Goal: Task Accomplishment & Management: Use online tool/utility

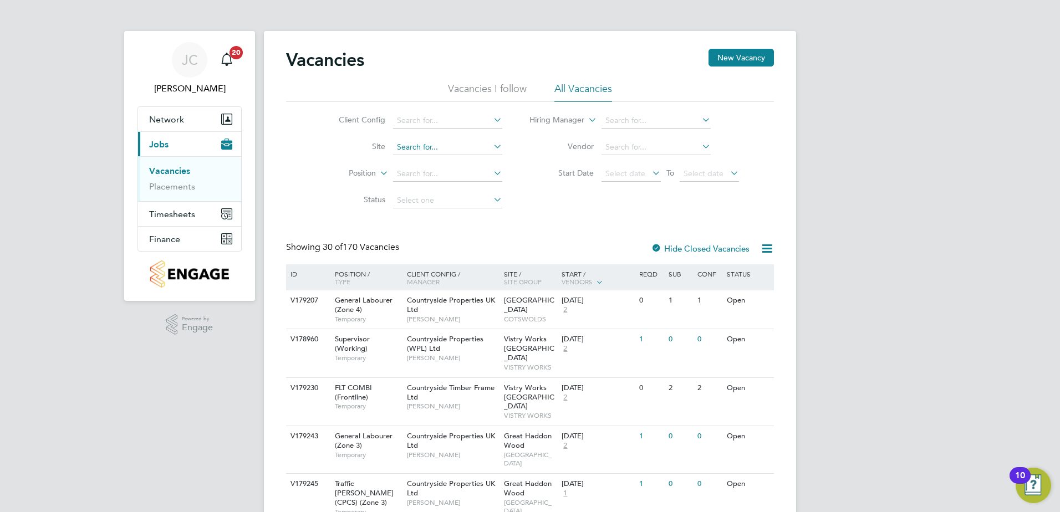
click at [410, 144] on input at bounding box center [447, 148] width 109 height 16
type input "oversto"
click at [185, 241] on button "Finance" at bounding box center [189, 239] width 103 height 24
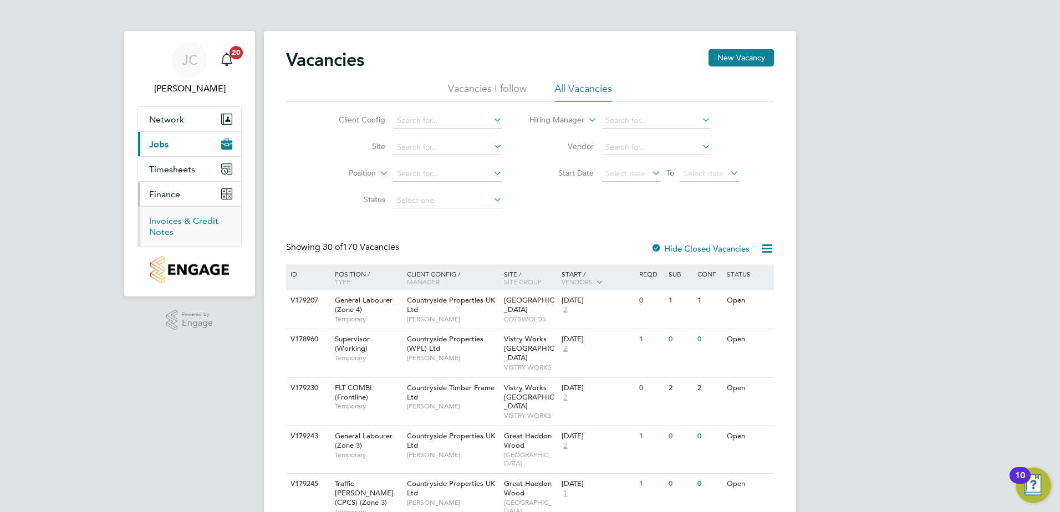
click at [183, 220] on link "Invoices & Credit Notes" at bounding box center [183, 227] width 69 height 22
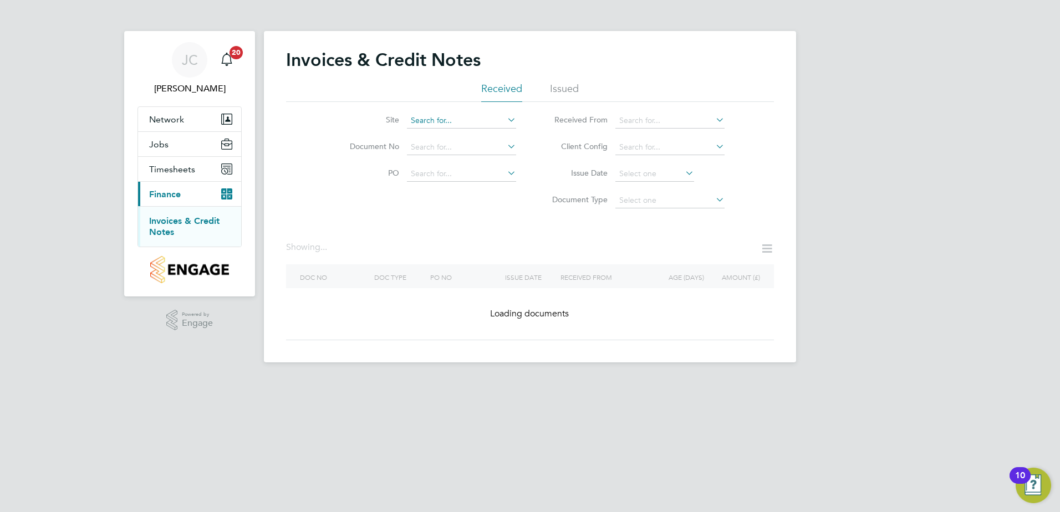
click at [446, 119] on input at bounding box center [461, 121] width 109 height 16
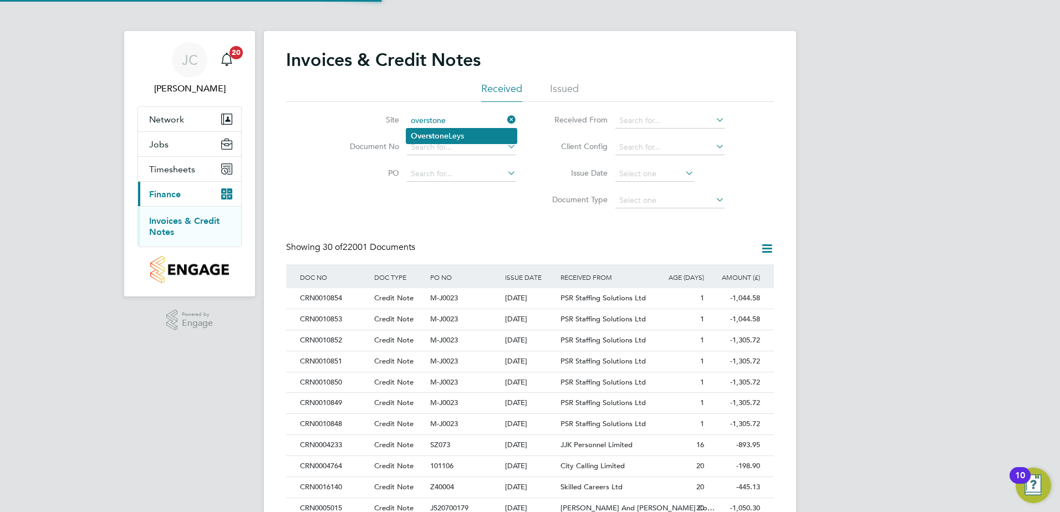
click at [437, 137] on b "Overstone" at bounding box center [430, 135] width 38 height 9
type input "Overstone Leys"
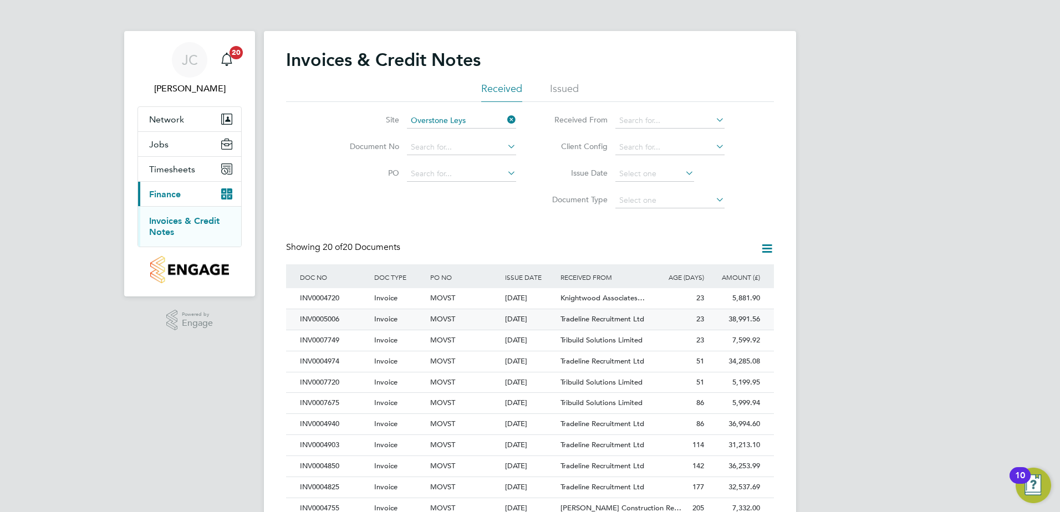
click at [368, 318] on div "INV0005006" at bounding box center [334, 319] width 74 height 21
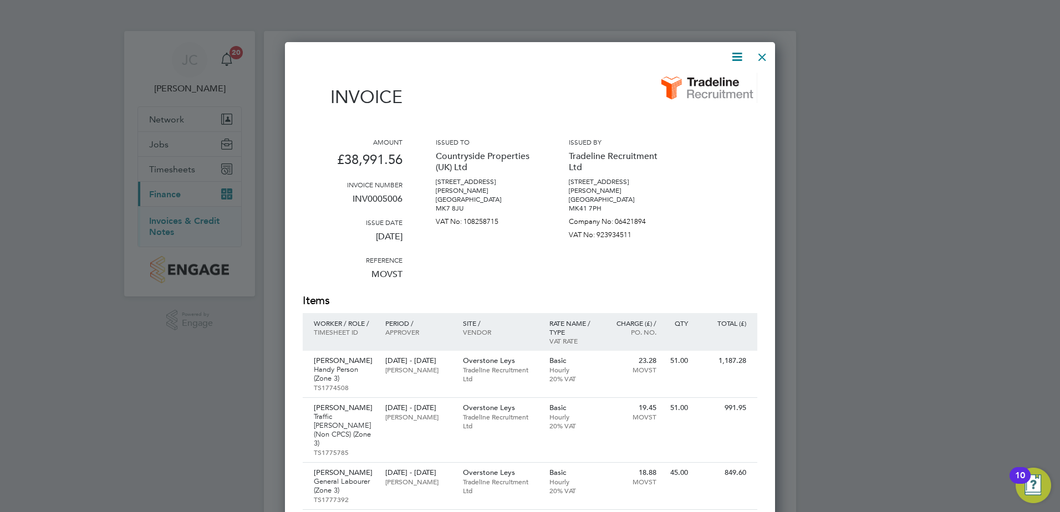
click at [769, 52] on div at bounding box center [762, 54] width 20 height 20
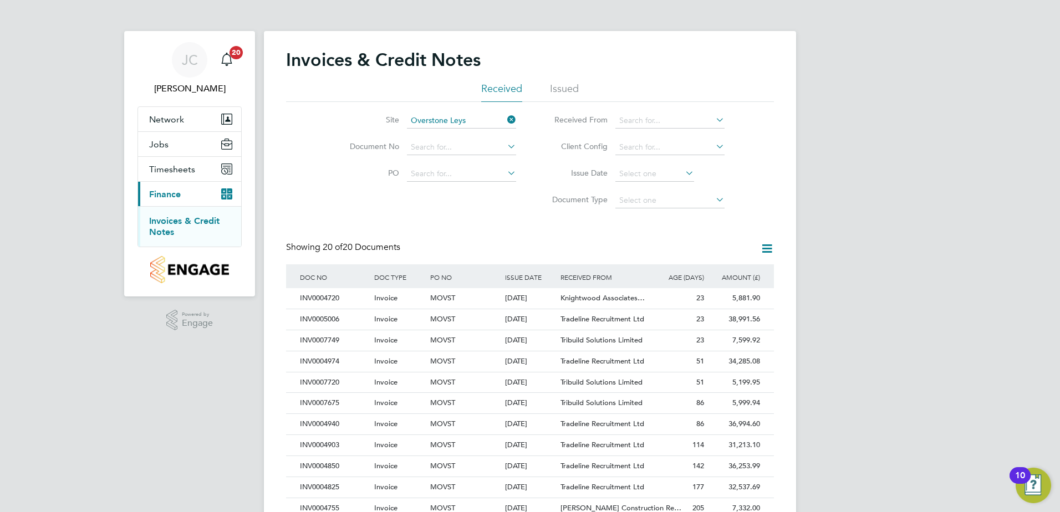
drag, startPoint x: 508, startPoint y: 118, endPoint x: 503, endPoint y: 119, distance: 5.6
click at [505, 118] on icon at bounding box center [505, 120] width 0 height 16
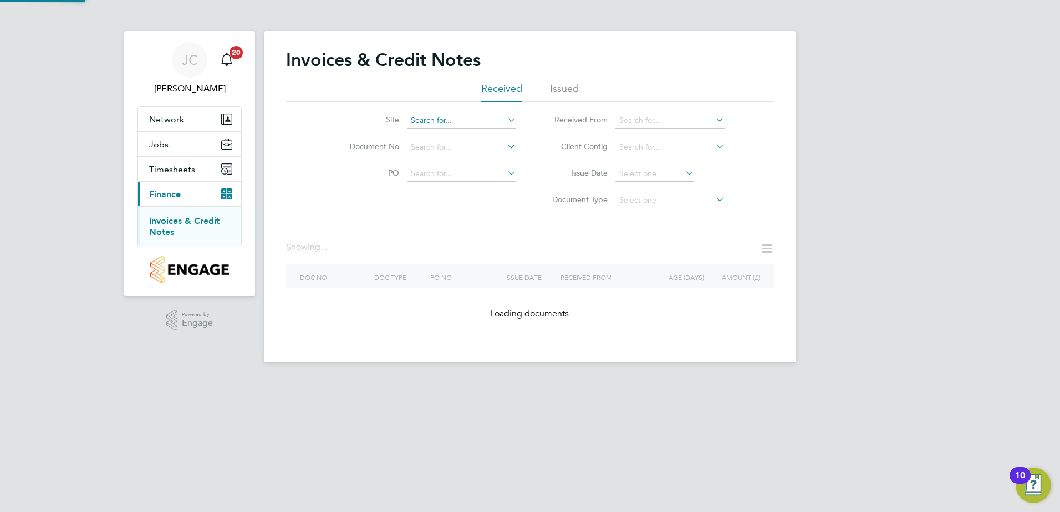
click at [482, 122] on input at bounding box center [461, 121] width 109 height 16
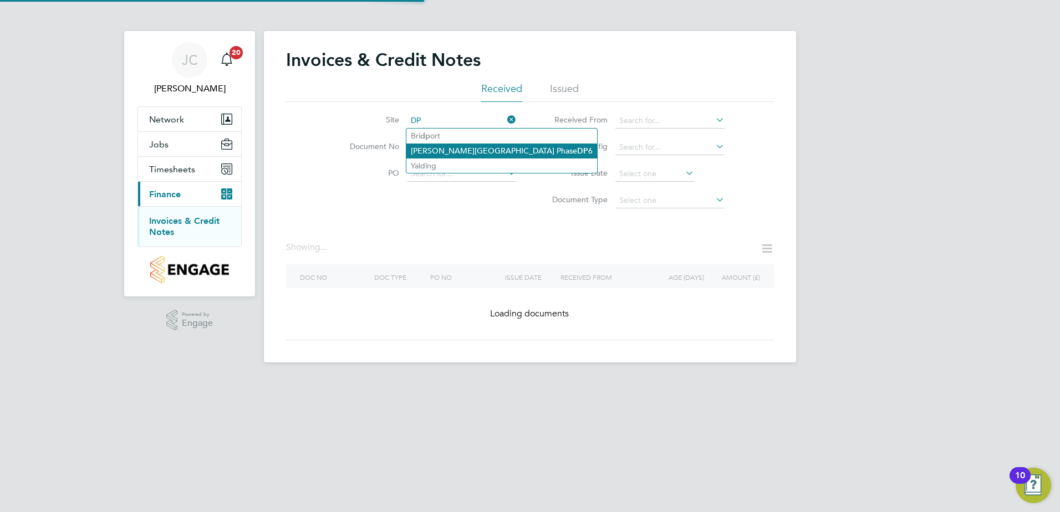
click at [432, 146] on li "[PERSON_NAME] Keynes Phase DP 6" at bounding box center [501, 151] width 191 height 15
type input "[PERSON_NAME] Keynes Phase DP6"
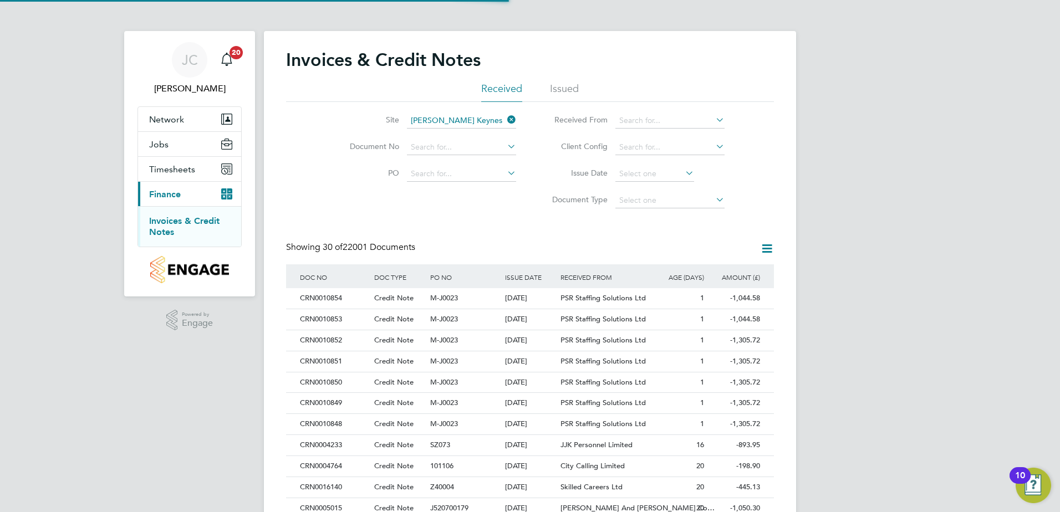
scroll to position [21, 75]
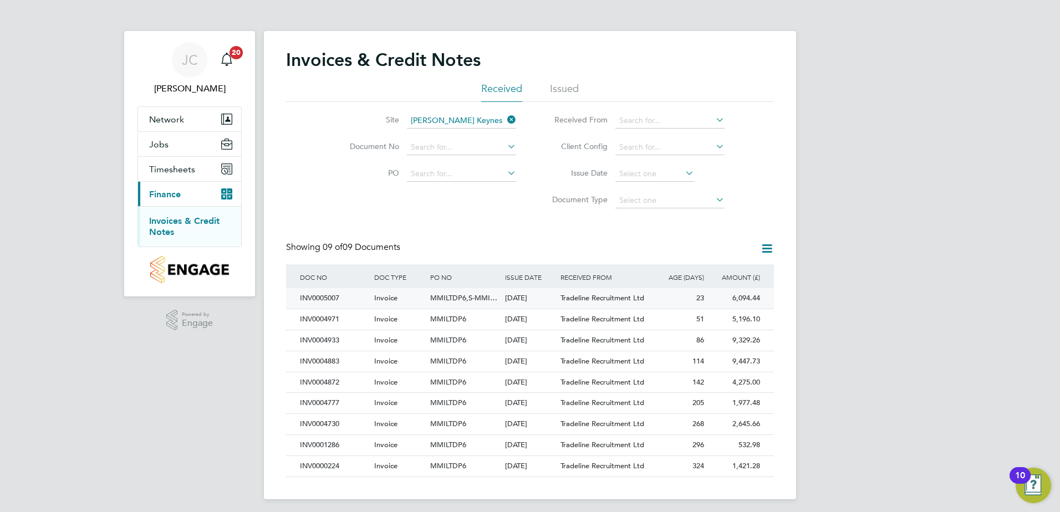
click at [424, 300] on div "Invoice" at bounding box center [399, 298] width 56 height 21
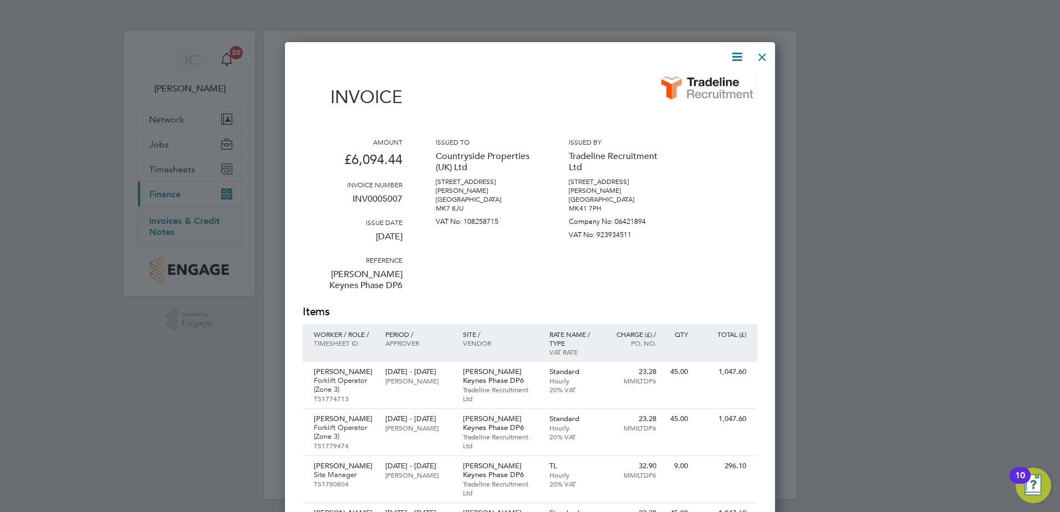
click at [761, 62] on div at bounding box center [762, 54] width 20 height 20
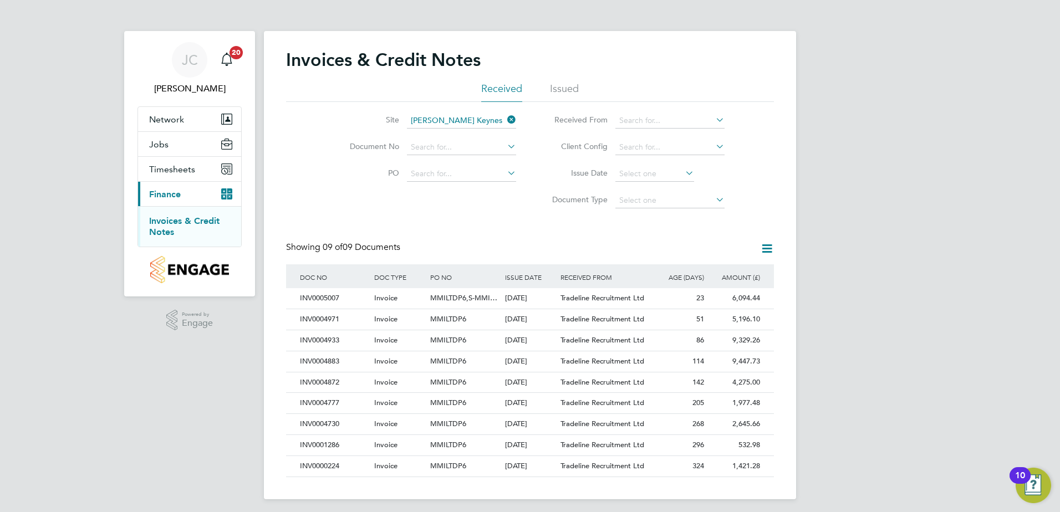
click at [505, 120] on icon at bounding box center [505, 120] width 0 height 16
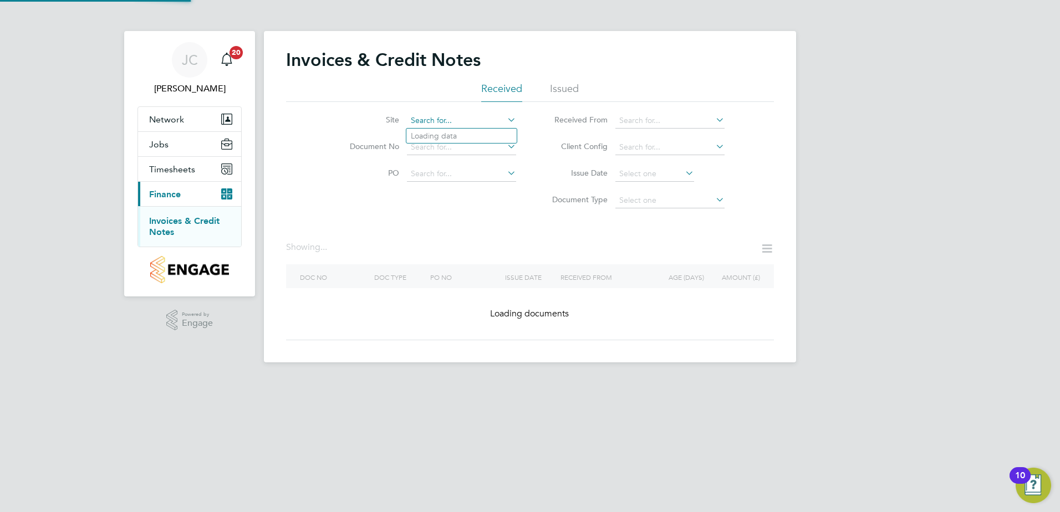
click at [451, 124] on input at bounding box center [461, 121] width 109 height 16
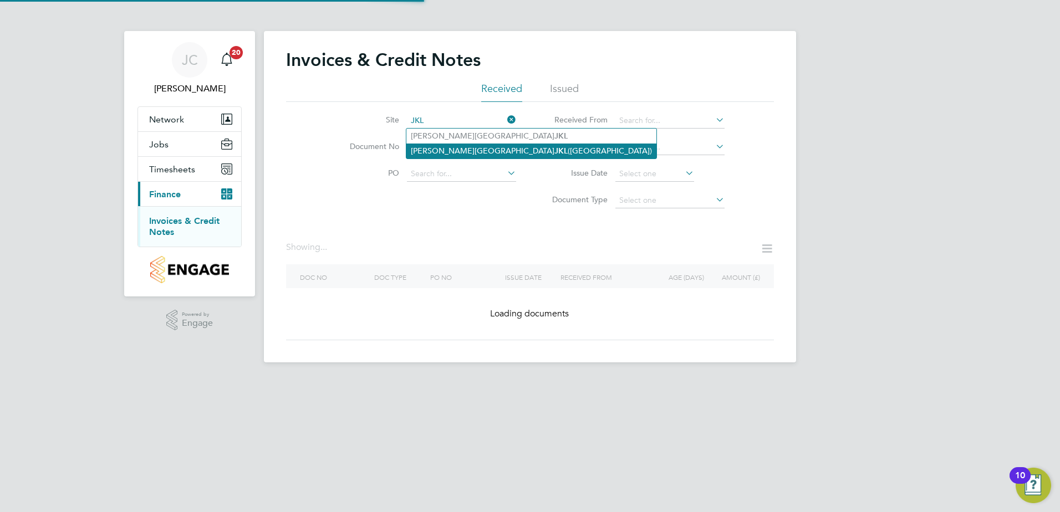
click at [482, 153] on li "[PERSON_NAME] ([PERSON_NAME][GEOGRAPHIC_DATA])" at bounding box center [531, 151] width 250 height 15
type input "[PERSON_NAME] ([PERSON_NAME][GEOGRAPHIC_DATA])"
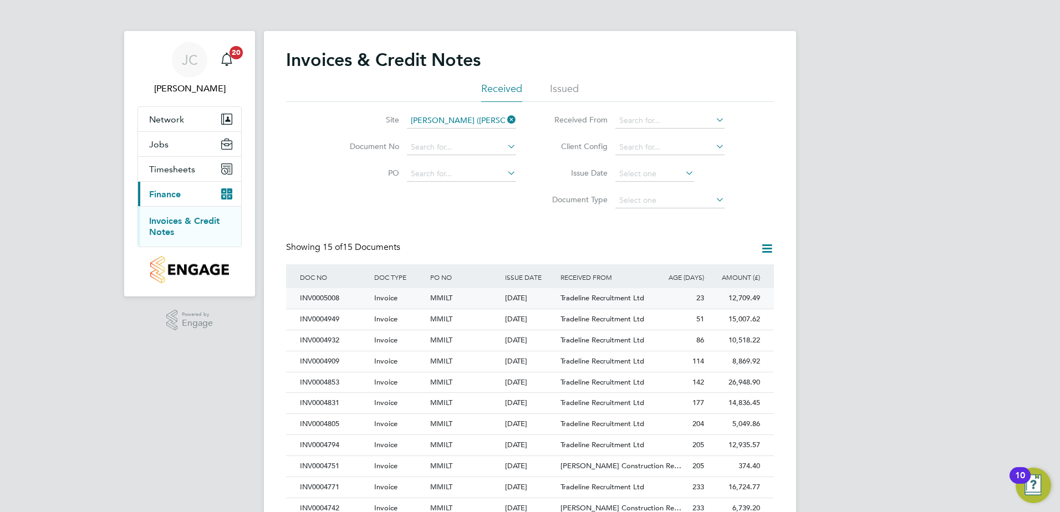
click at [334, 296] on div "INV0005008" at bounding box center [334, 298] width 74 height 21
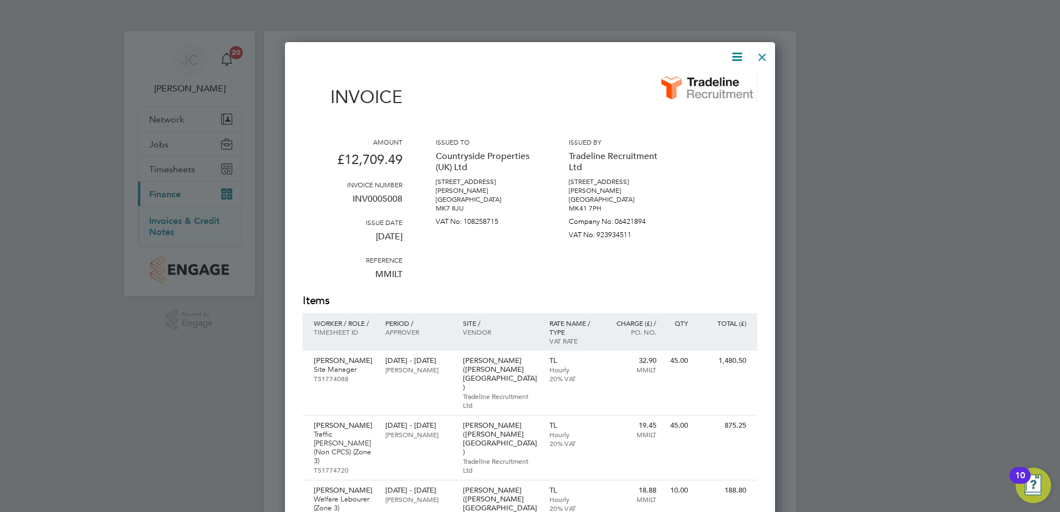
click at [761, 52] on div at bounding box center [762, 54] width 20 height 20
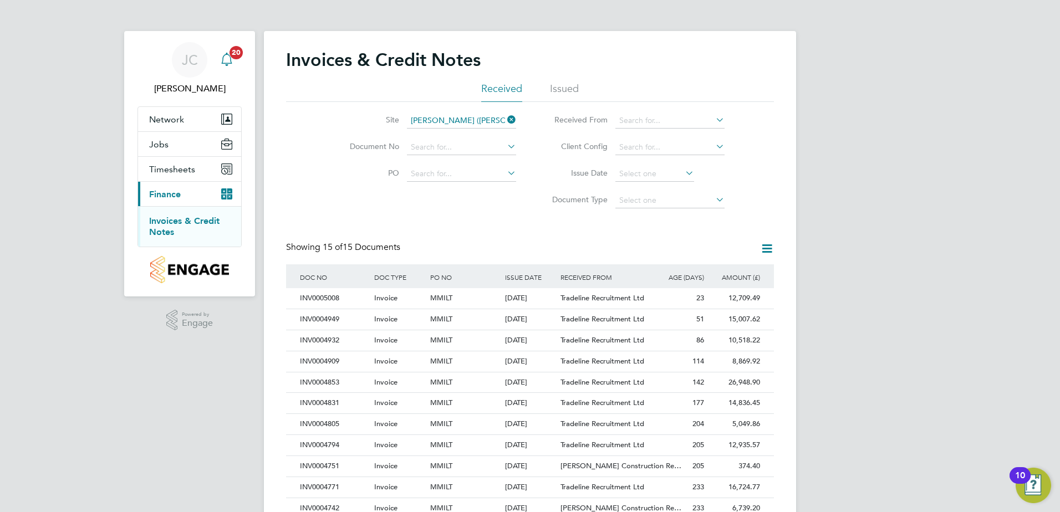
click at [239, 52] on span "20" at bounding box center [235, 52] width 13 height 13
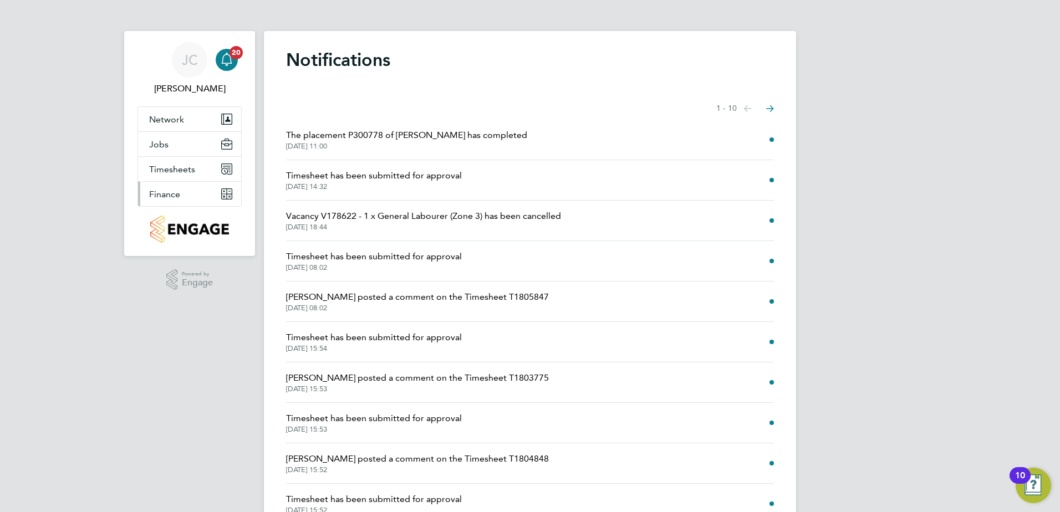
click at [176, 193] on span "Finance" at bounding box center [164, 194] width 31 height 11
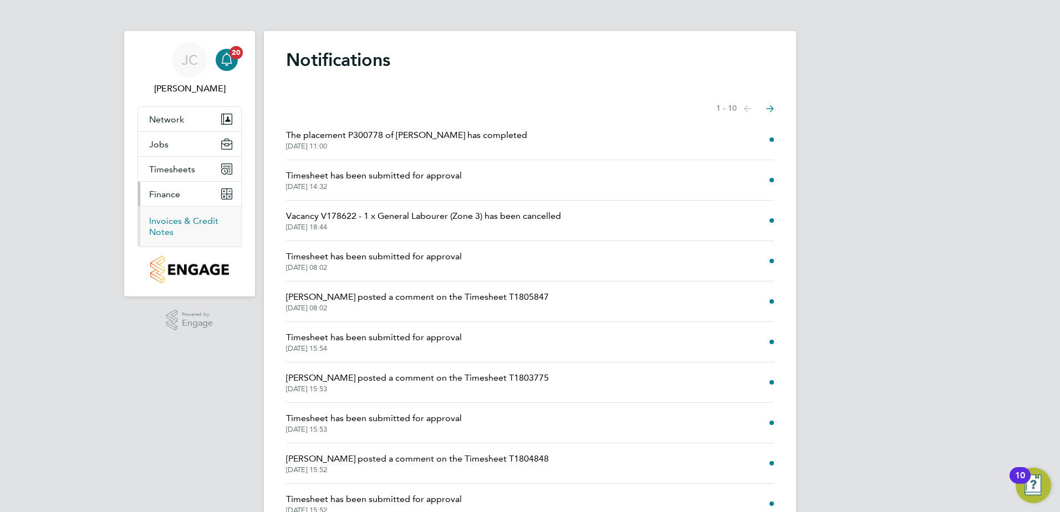
click at [208, 221] on link "Invoices & Credit Notes" at bounding box center [183, 227] width 69 height 22
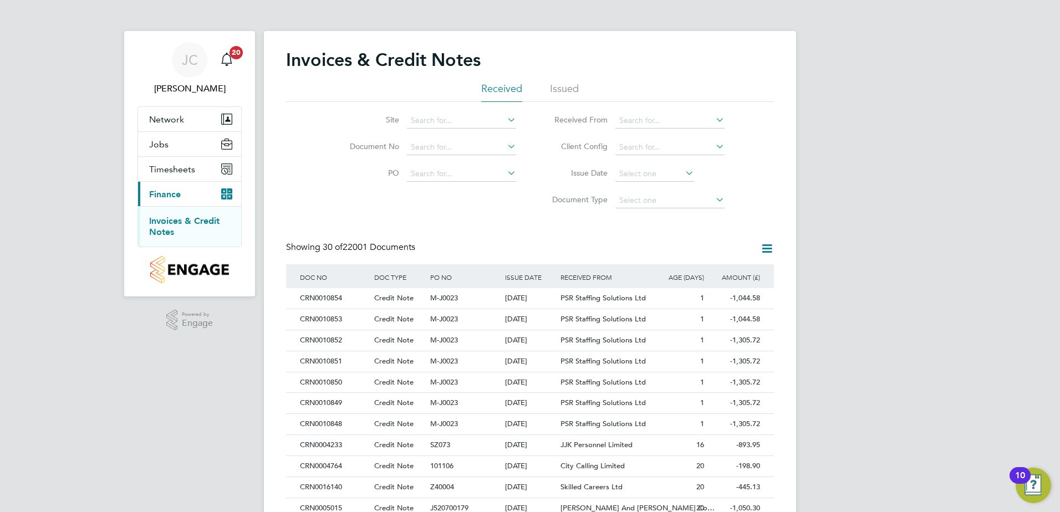
scroll to position [21, 75]
